Goal: Task Accomplishment & Management: Complete application form

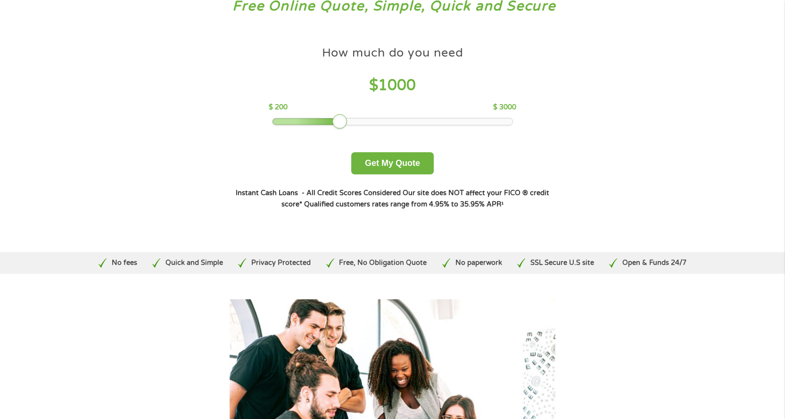
scroll to position [71, 0]
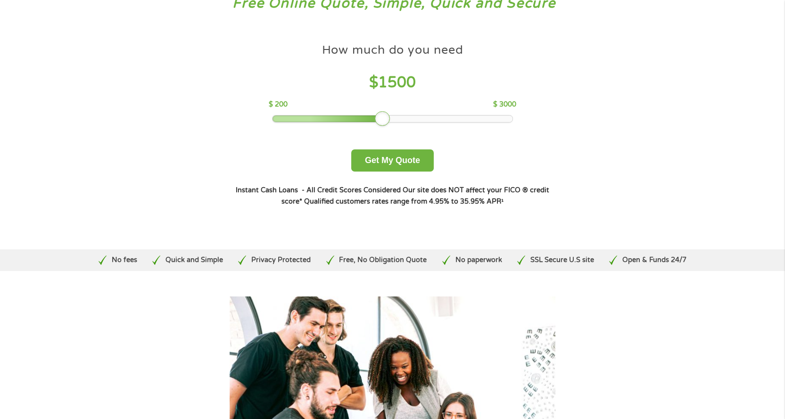
drag, startPoint x: 343, startPoint y: 118, endPoint x: 387, endPoint y: 126, distance: 44.2
click at [387, 126] on div "How much do you need $ 1500 $ 200 $ 3000 Get My Quote" at bounding box center [392, 105] width 330 height 133
click at [385, 155] on button "Get My Quote" at bounding box center [392, 160] width 83 height 22
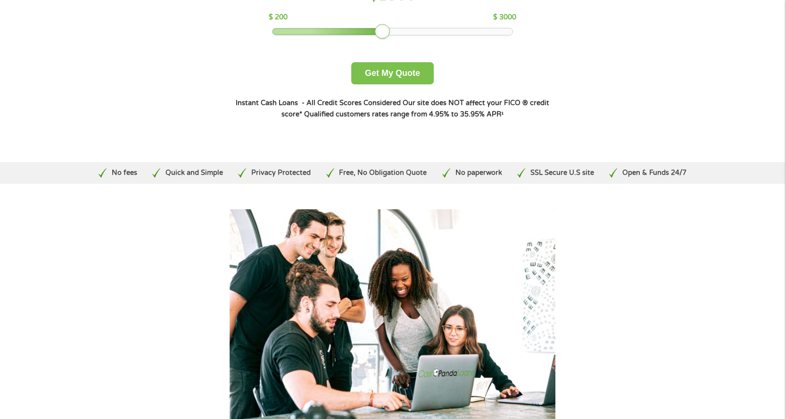
scroll to position [342, 0]
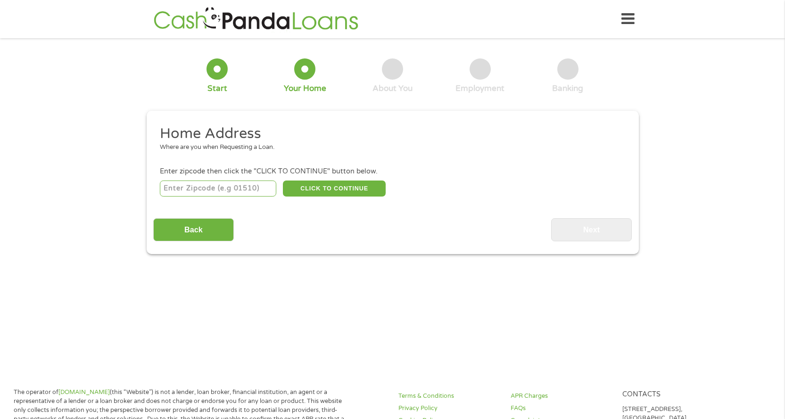
click at [217, 186] on input "number" at bounding box center [218, 189] width 116 height 16
click at [195, 186] on input "1806" at bounding box center [218, 189] width 116 height 16
type input "1"
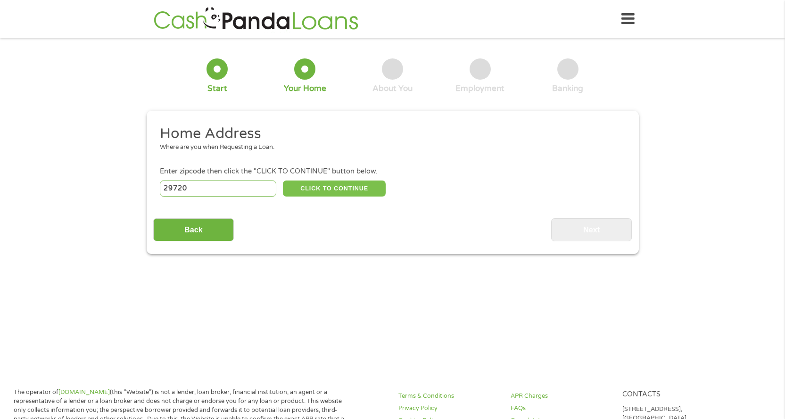
type input "29720"
click at [333, 191] on button "CLICK TO CONTINUE" at bounding box center [334, 189] width 103 height 16
type input "29720"
type input "[GEOGRAPHIC_DATA]"
select select "[US_STATE]"
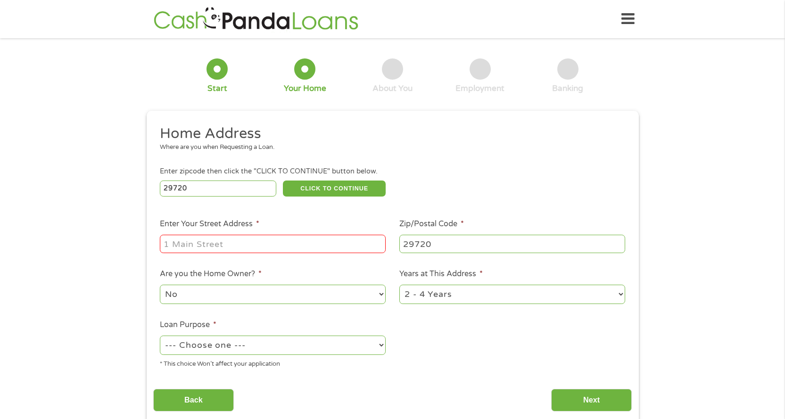
click at [296, 240] on input "Enter Your Street Address *" at bounding box center [273, 244] width 226 height 18
type input "[STREET_ADDRESS][PERSON_NAME]"
select select "paybills"
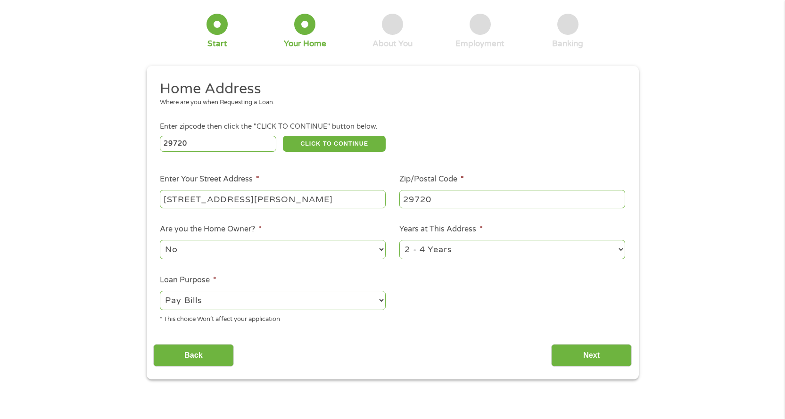
scroll to position [130, 0]
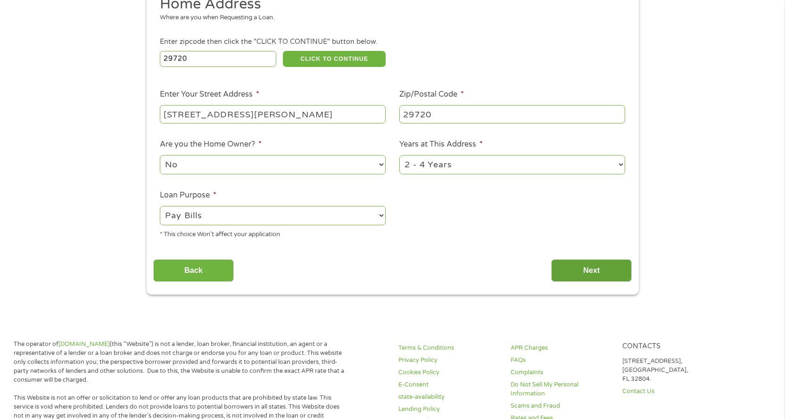
click at [590, 272] on input "Next" at bounding box center [591, 270] width 81 height 23
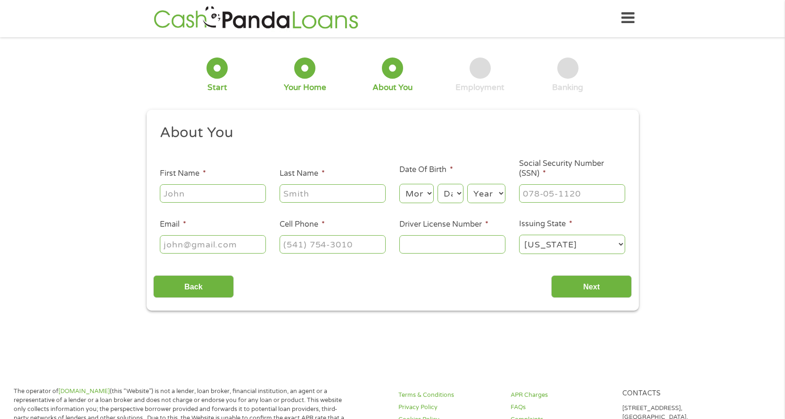
scroll to position [0, 0]
click at [200, 195] on input "First Name *" at bounding box center [213, 194] width 106 height 18
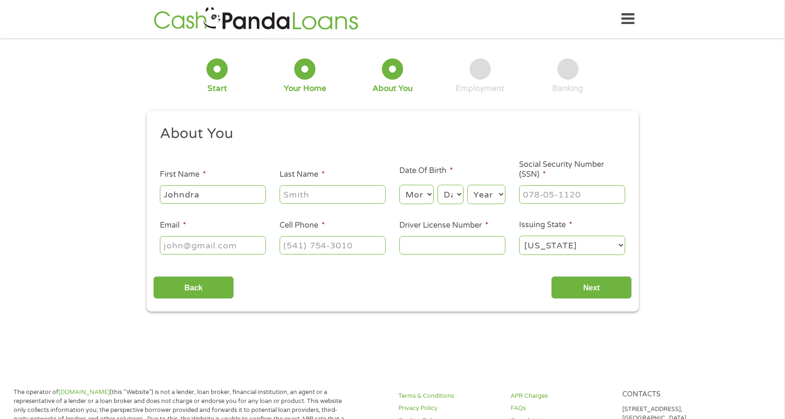
type input "Johndra"
type input "[PERSON_NAME]"
select select "9"
select select "30"
select select "1987"
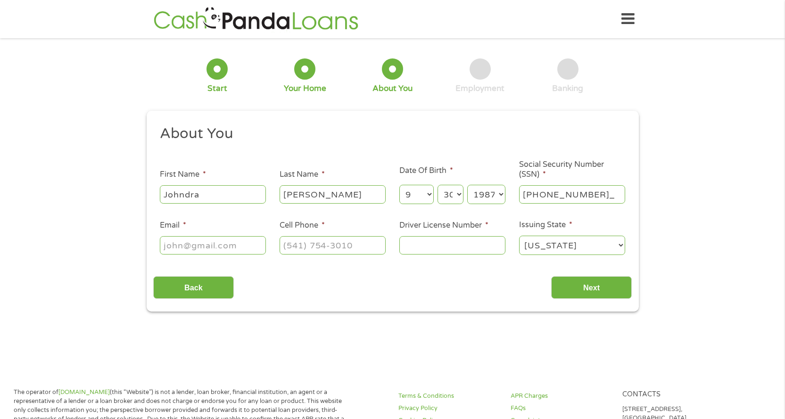
type input "251-69-6336"
type input "j"
type input "[EMAIL_ADDRESS][DOMAIN_NAME]"
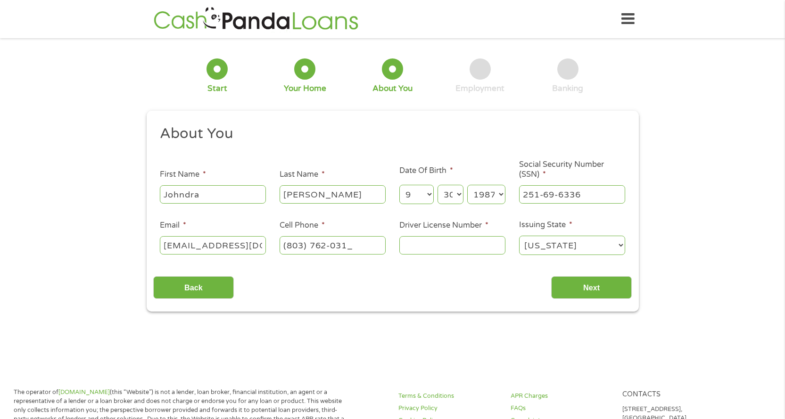
type input "[PHONE_NUMBER]"
type input "100051886"
click at [620, 290] on input "Next" at bounding box center [591, 287] width 81 height 23
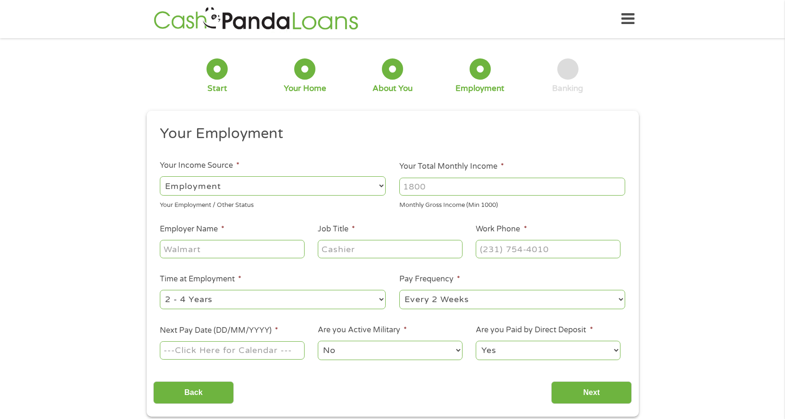
click at [440, 190] on input "Your Total Monthly Income *" at bounding box center [512, 187] width 226 height 18
type input "3800"
type input "Bedgear"
type input "Order Fulfillment Associate"
type input "[PHONE_NUMBER]"
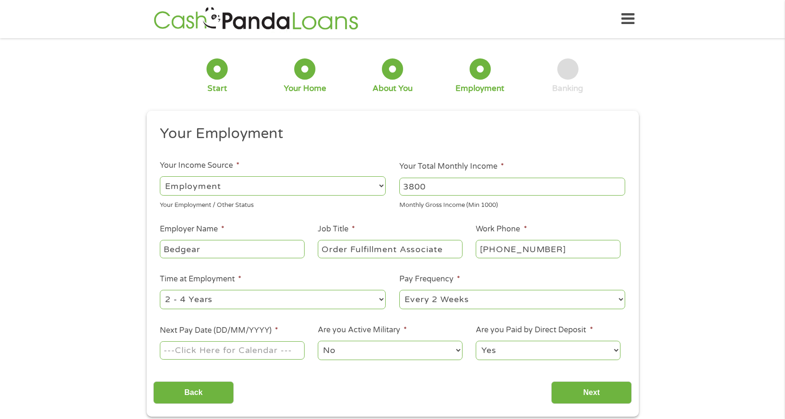
select select "weekly"
click at [225, 287] on td "27" at bounding box center [228, 286] width 15 height 10
click at [226, 286] on td "27" at bounding box center [228, 286] width 15 height 10
click at [229, 289] on td "27" at bounding box center [228, 286] width 15 height 10
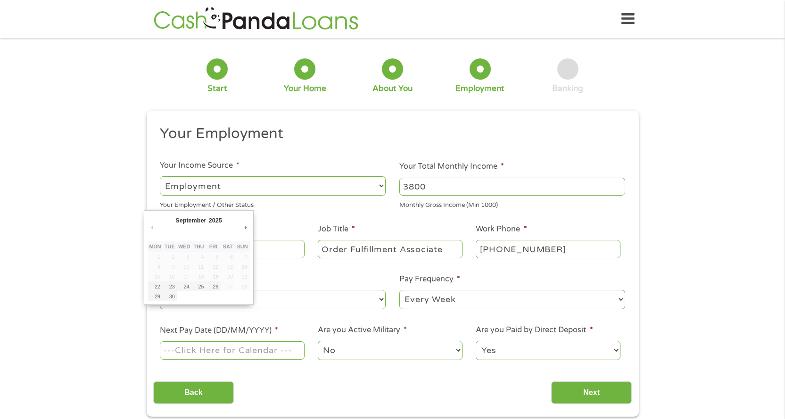
click at [229, 289] on td "27" at bounding box center [228, 286] width 15 height 10
click at [229, 288] on td "27" at bounding box center [228, 286] width 15 height 10
type input "[DATE]"
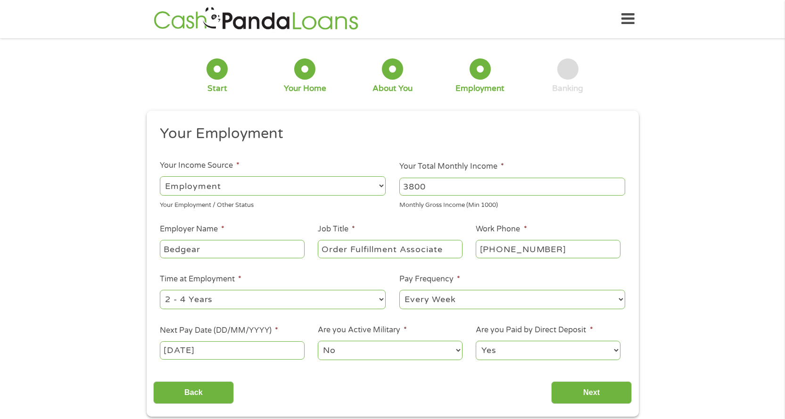
click at [397, 344] on select "No Yes" at bounding box center [390, 350] width 144 height 19
click at [394, 328] on label "Are you Active Military *" at bounding box center [362, 330] width 89 height 10
click at [394, 341] on select "No Yes" at bounding box center [390, 350] width 144 height 19
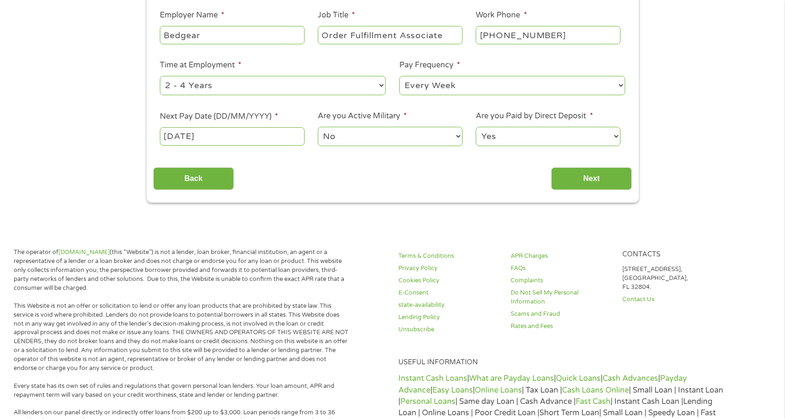
scroll to position [236, 0]
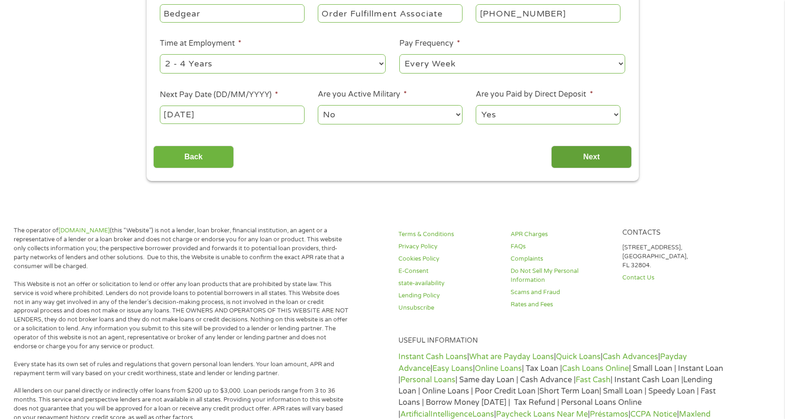
click at [568, 158] on input "Next" at bounding box center [591, 157] width 81 height 23
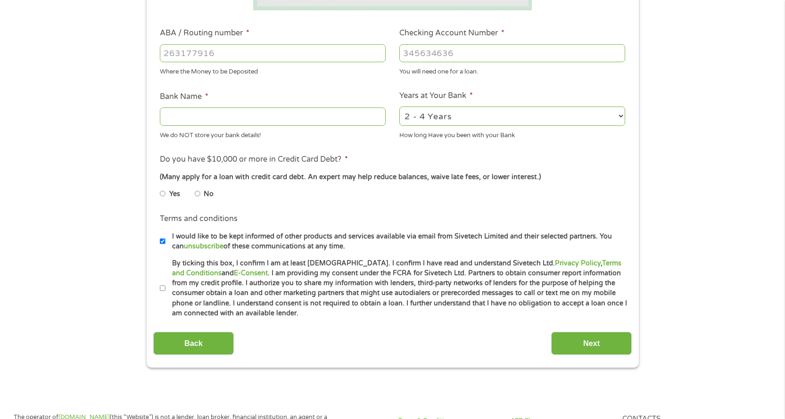
scroll to position [165, 0]
